Goal: Use online tool/utility: Utilize a website feature to perform a specific function

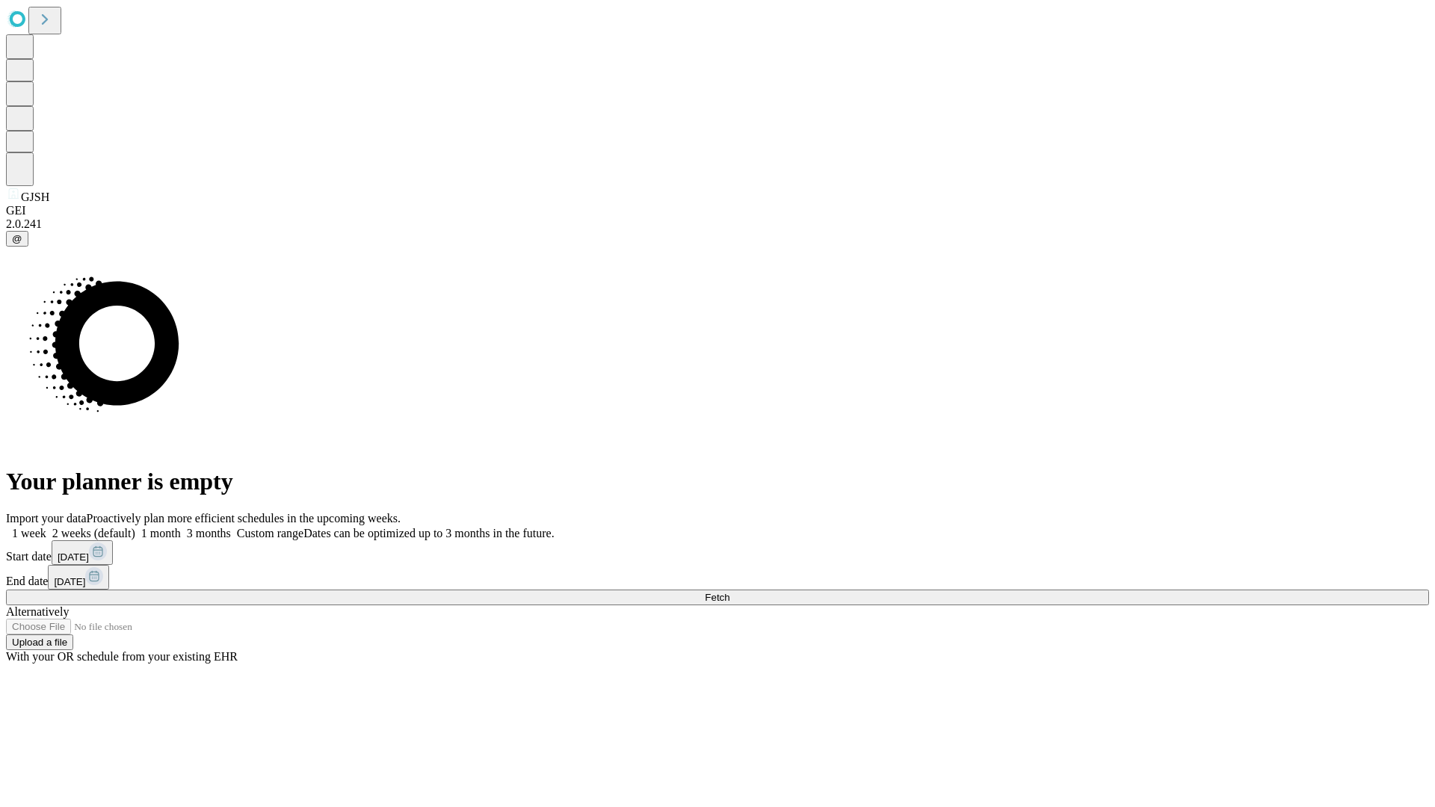
click at [730, 592] on span "Fetch" at bounding box center [717, 597] width 25 height 11
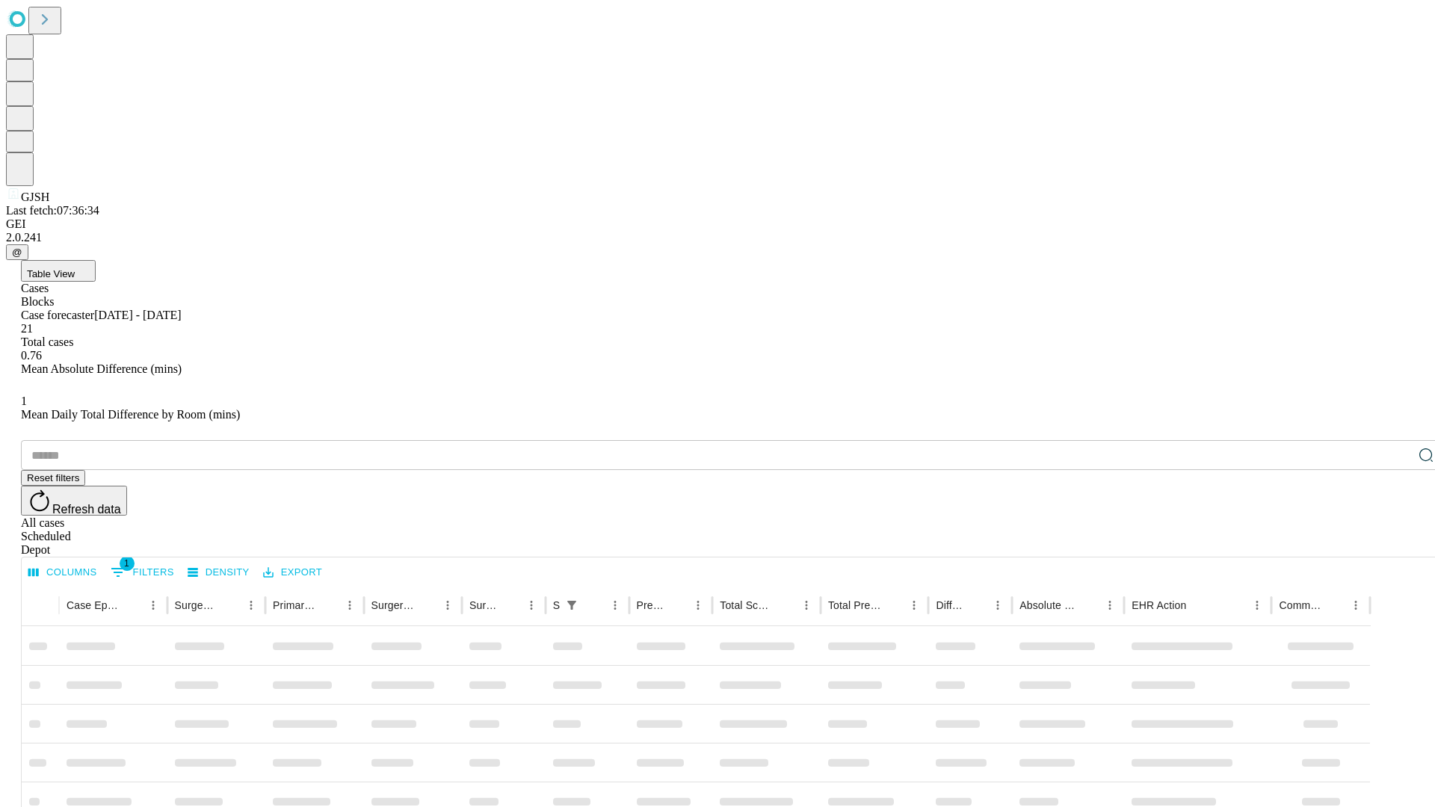
click at [75, 268] on span "Table View" at bounding box center [51, 273] width 48 height 11
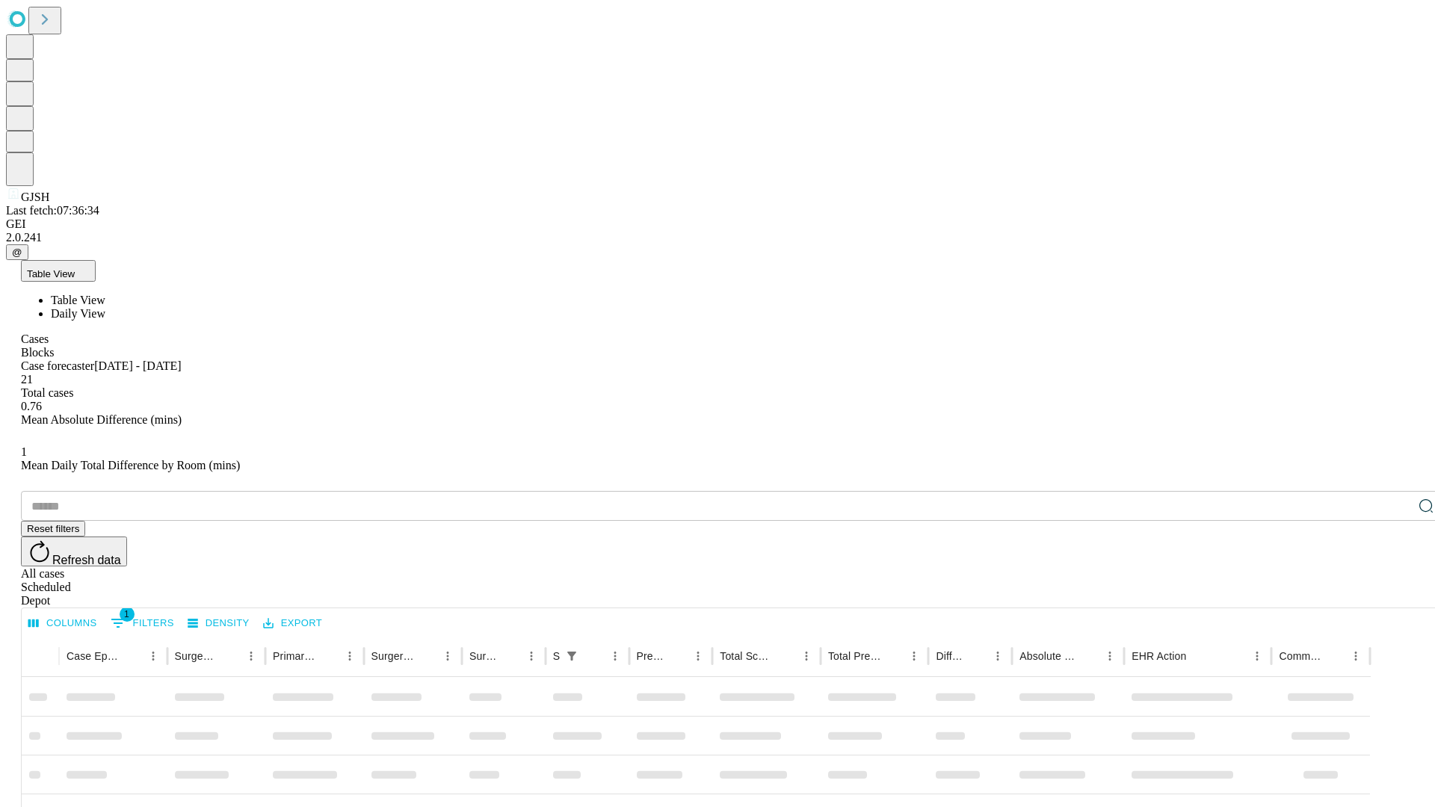
click at [105, 307] on span "Daily View" at bounding box center [78, 313] width 55 height 13
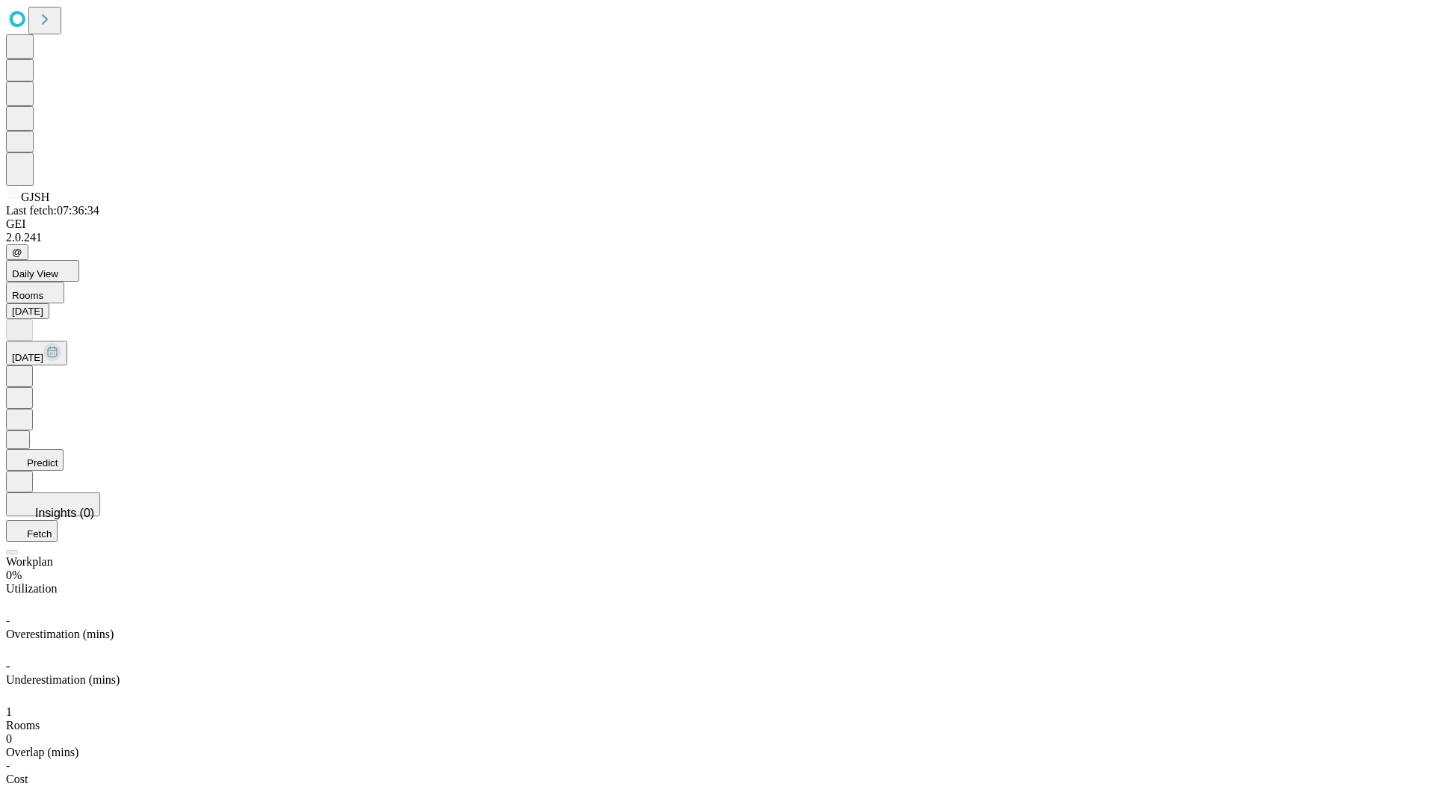
click at [64, 449] on button "Predict" at bounding box center [35, 460] width 58 height 22
